Goal: Register for event/course

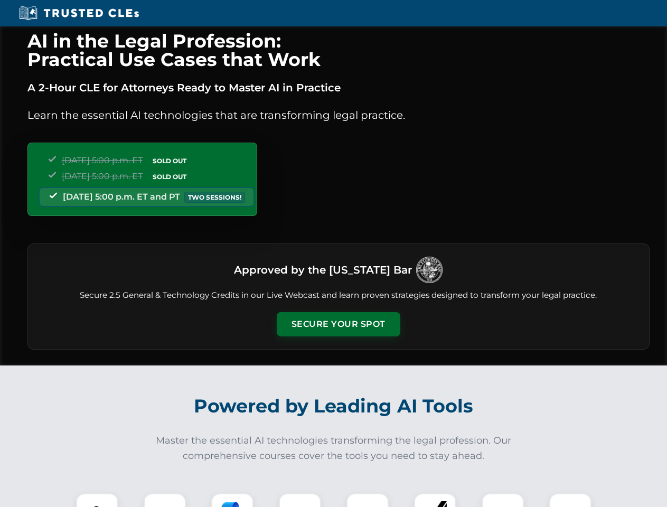
click at [338, 324] on button "Secure Your Spot" at bounding box center [339, 324] width 124 height 24
click at [97, 500] on img at bounding box center [97, 514] width 31 height 31
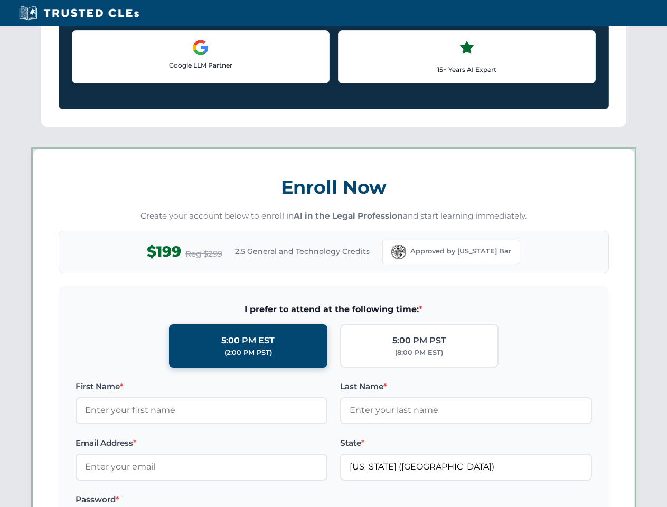
click at [232, 500] on label "Password *" at bounding box center [202, 499] width 252 height 13
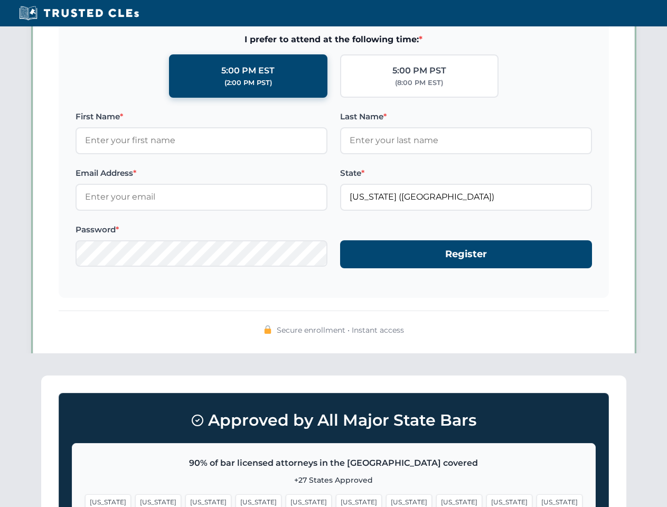
click at [487, 500] on span "[US_STATE]" at bounding box center [510, 501] width 46 height 15
